Goal: Check status: Check status

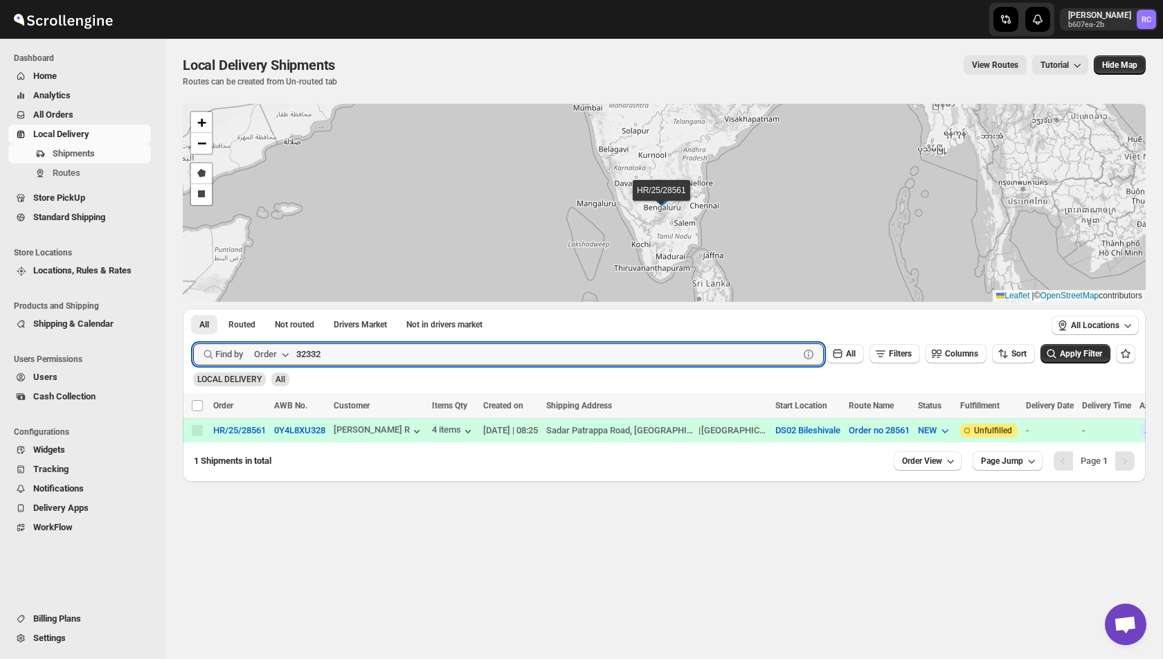
type input "32332"
click at [193, 309] on button "Submit" at bounding box center [212, 316] width 39 height 15
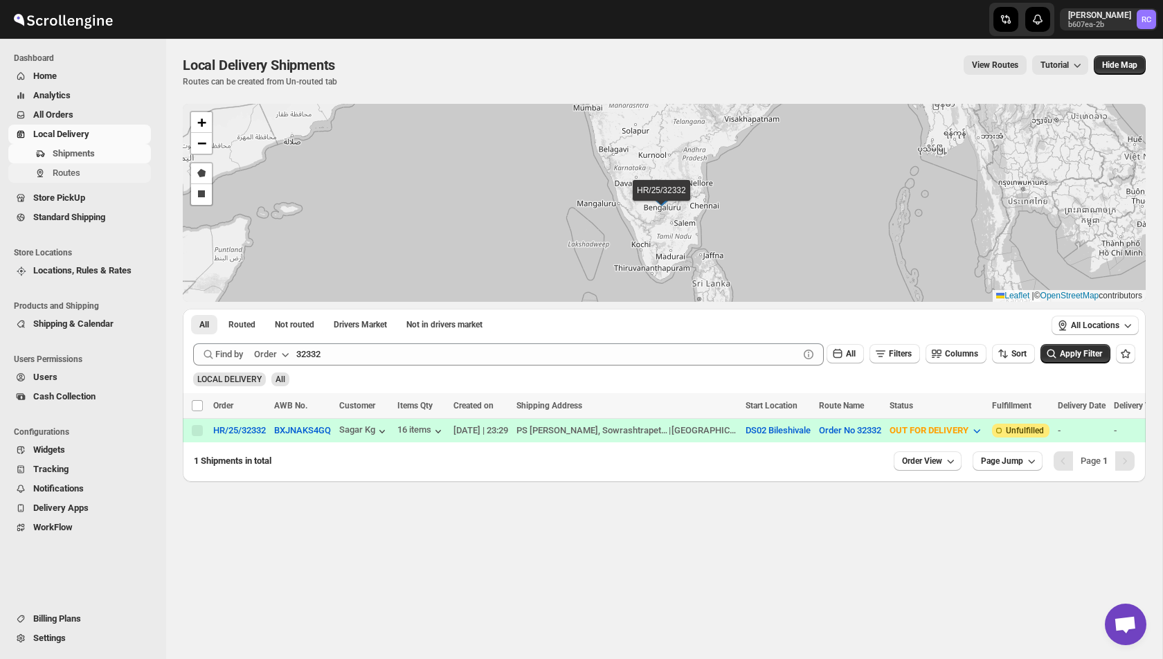
click at [66, 174] on span "Routes" at bounding box center [67, 173] width 28 height 10
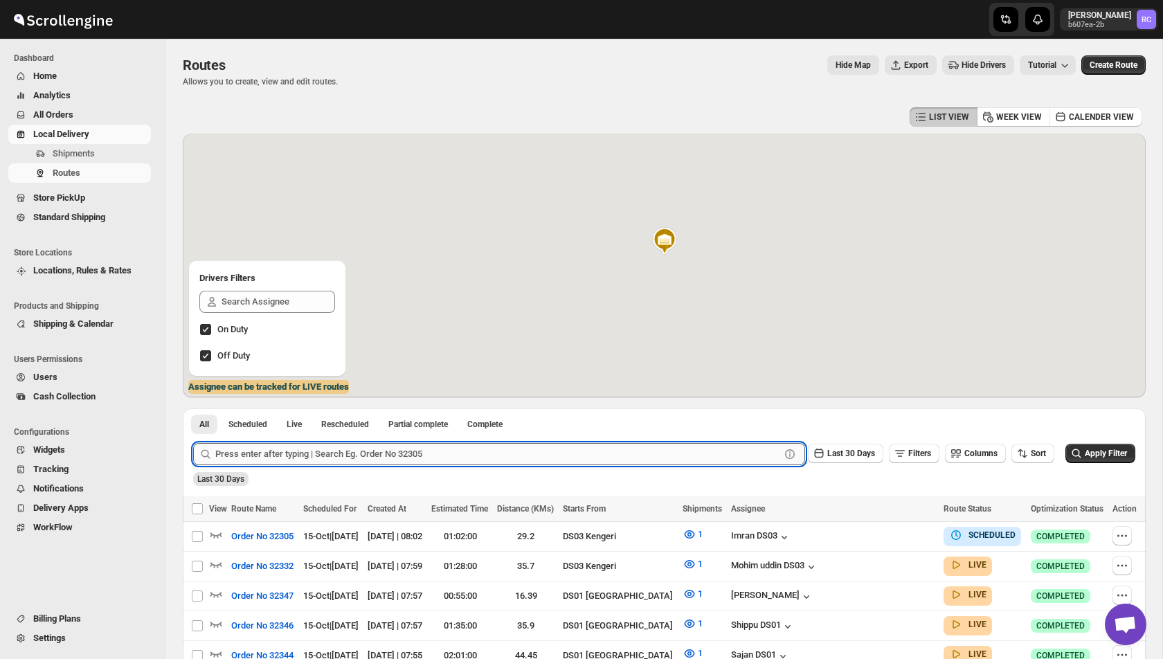
click at [323, 462] on input "text" at bounding box center [497, 454] width 565 height 22
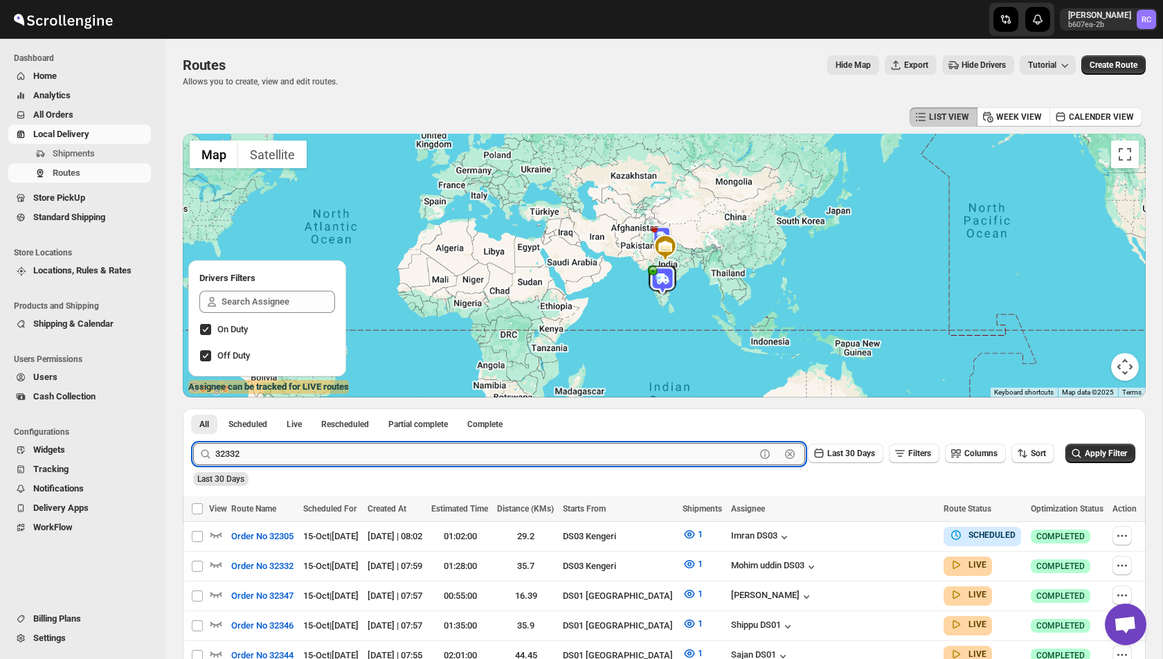
click at [193, 408] on button "Submit" at bounding box center [212, 415] width 39 height 15
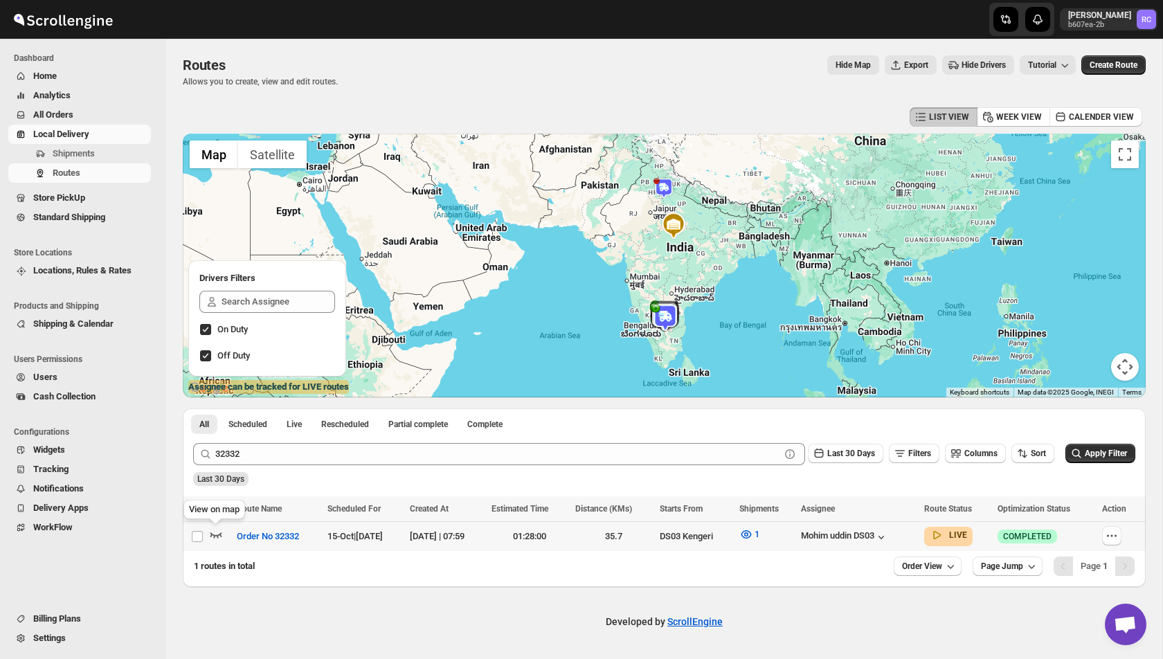
click at [215, 534] on icon "button" at bounding box center [216, 535] width 14 height 14
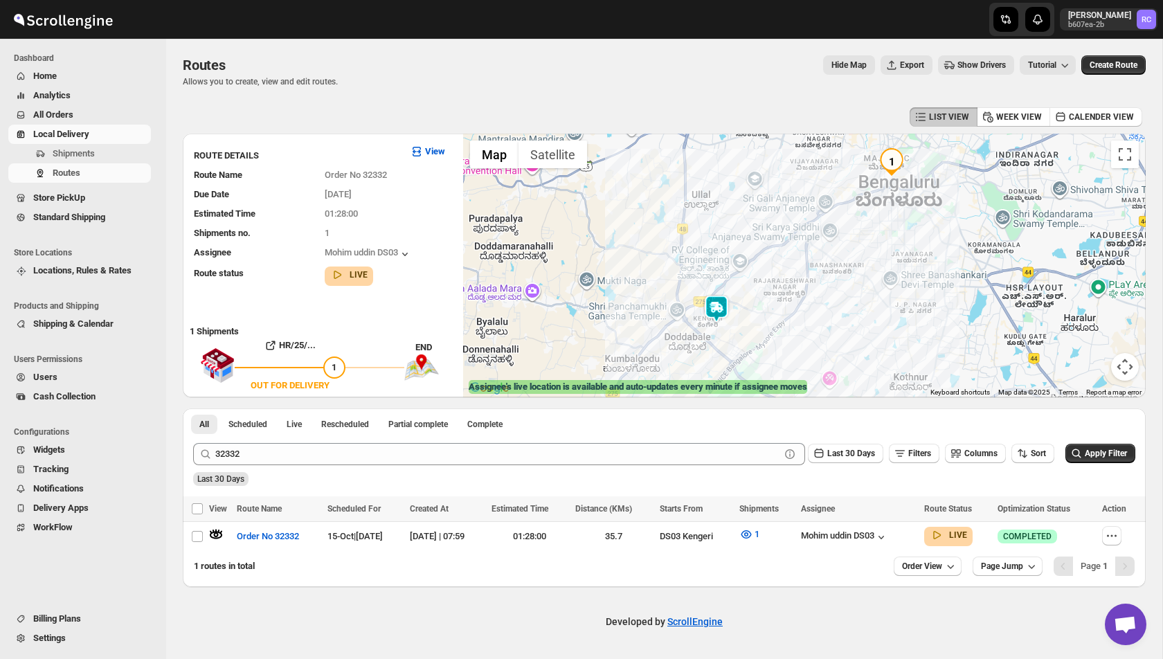
click at [705, 299] on img at bounding box center [717, 309] width 28 height 28
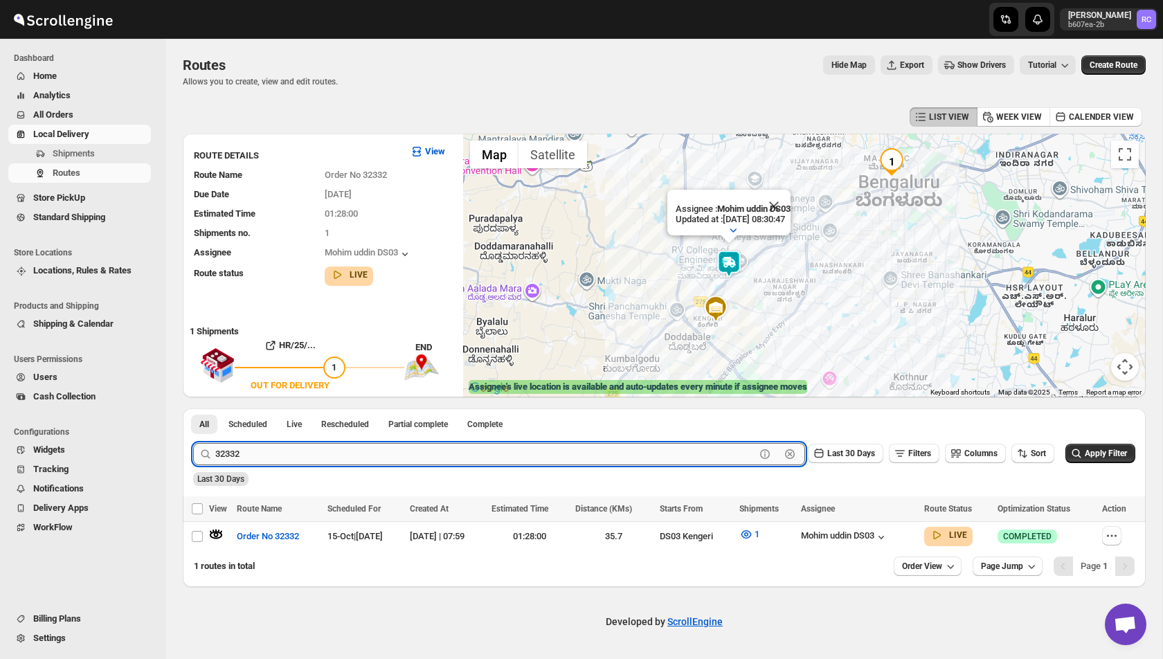
click at [262, 454] on input "32332" at bounding box center [485, 454] width 540 height 22
paste input "05"
type input "32305"
click at [193, 408] on button "Submit" at bounding box center [212, 415] width 39 height 15
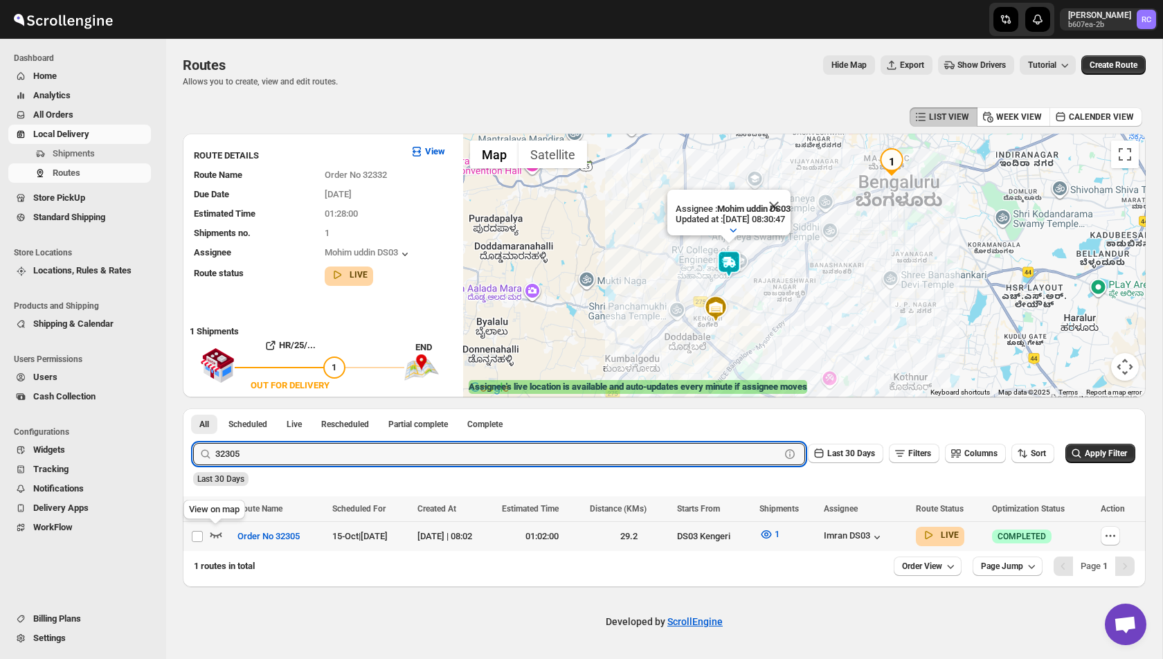
click at [213, 536] on icon "button" at bounding box center [216, 535] width 12 height 6
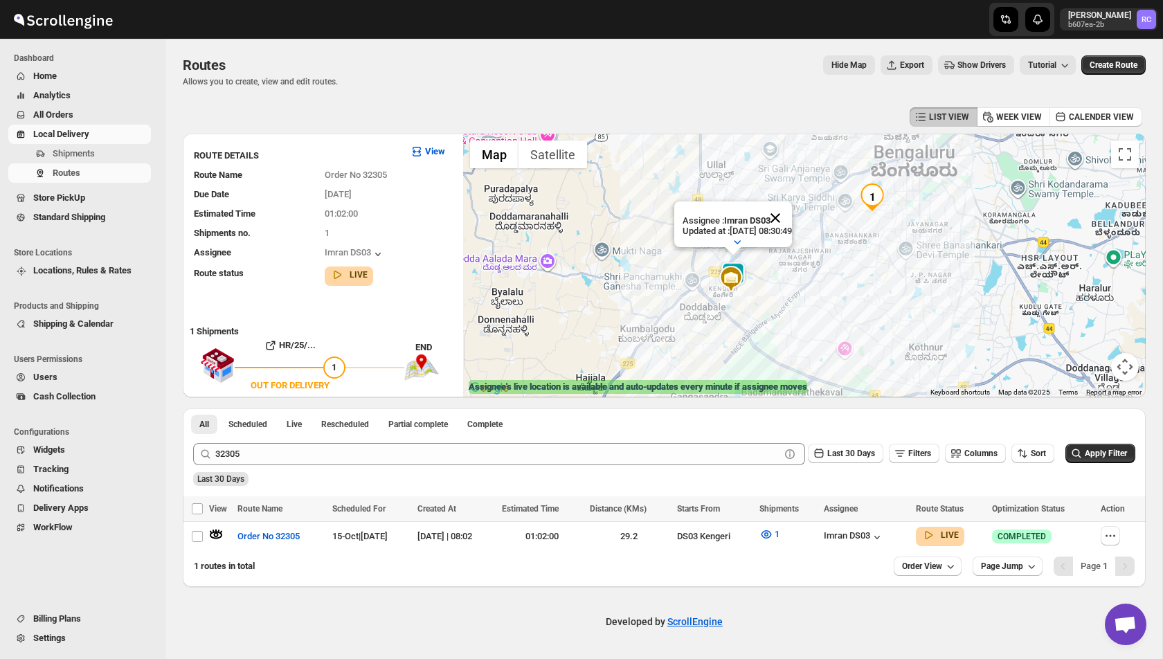
click at [789, 220] on button "Close" at bounding box center [775, 217] width 33 height 33
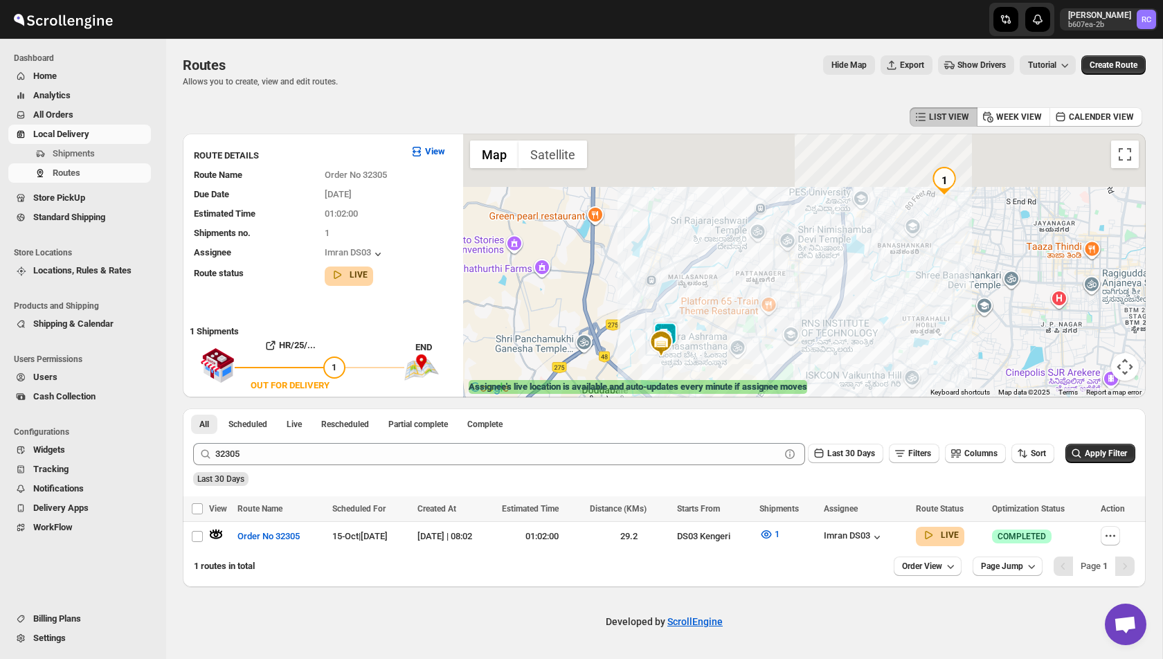
drag, startPoint x: 772, startPoint y: 256, endPoint x: 702, endPoint y: 321, distance: 95.5
click at [702, 321] on div at bounding box center [804, 266] width 683 height 264
